Goal: Transaction & Acquisition: Purchase product/service

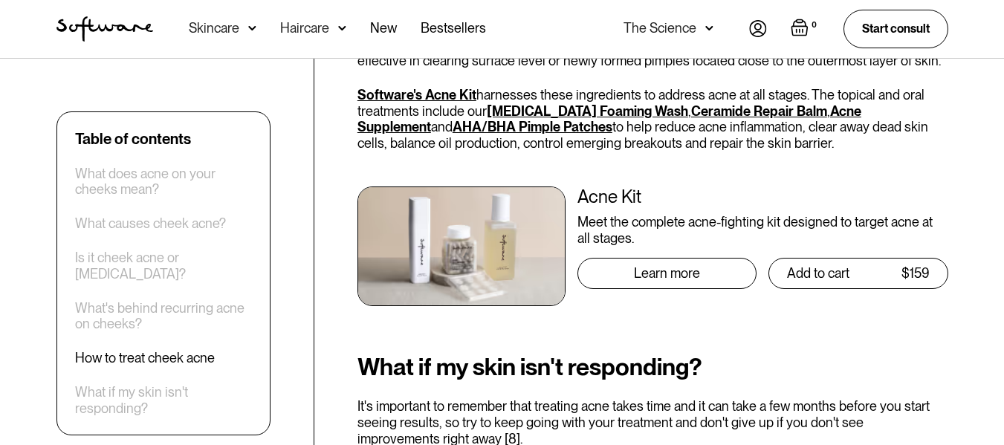
scroll to position [3432, 0]
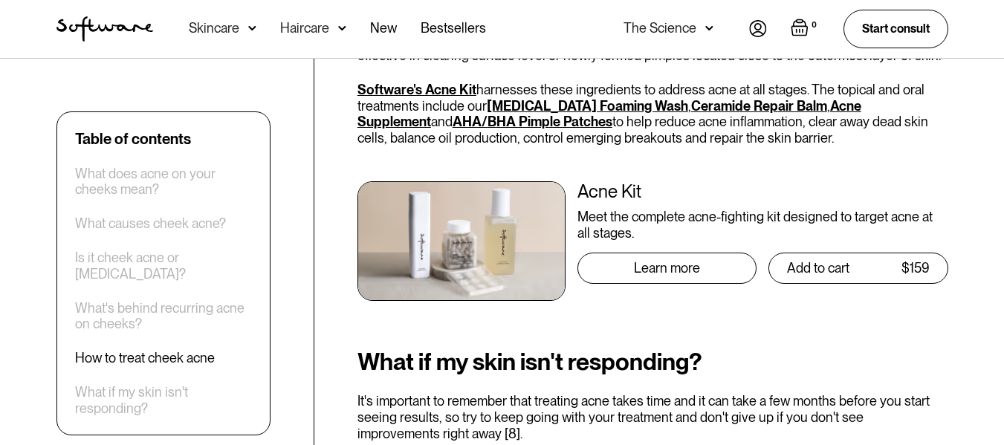
click at [567, 212] on link "Acne Kit Meet the complete acne-fighting kit designed to target acne at all sta…" at bounding box center [652, 241] width 591 height 120
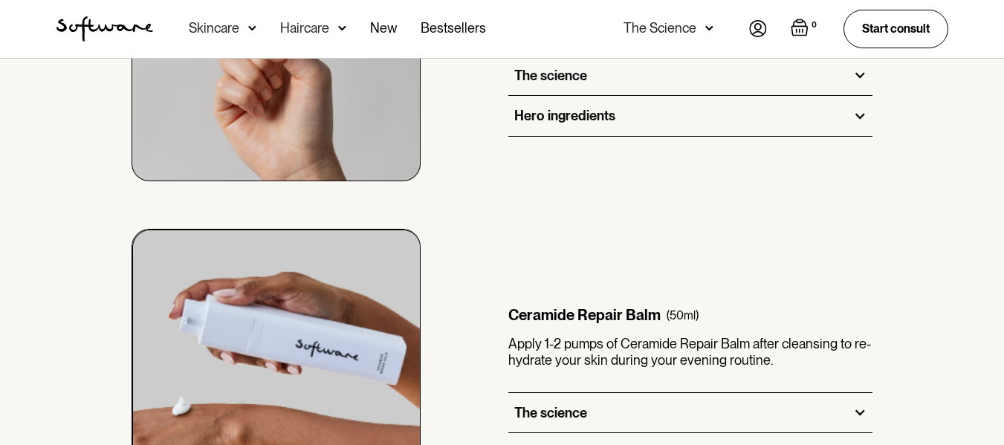
scroll to position [1704, 0]
